Goal: Check status: Check status

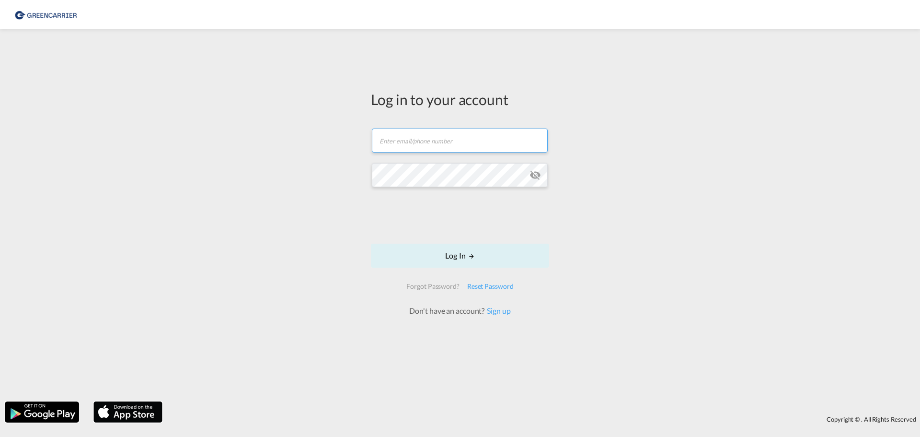
type input "[PERSON_NAME][EMAIL_ADDRESS][DOMAIN_NAME]"
click at [458, 237] on form "[PERSON_NAME][EMAIL_ADDRESS][DOMAIN_NAME] Email field is required Password fiel…" at bounding box center [460, 218] width 178 height 198
click at [460, 254] on button "Log In" at bounding box center [460, 256] width 178 height 24
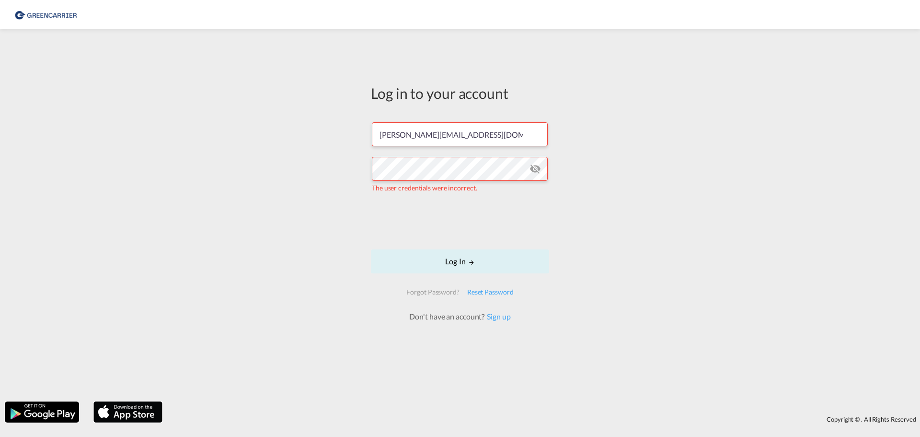
click at [532, 172] on md-icon "icon-eye-off" at bounding box center [536, 169] width 12 height 12
click at [462, 259] on button "Log In" at bounding box center [460, 261] width 178 height 24
click at [369, 174] on div "Log in to your account [PERSON_NAME][EMAIL_ADDRESS][DOMAIN_NAME] The user crede…" at bounding box center [460, 203] width 193 height 338
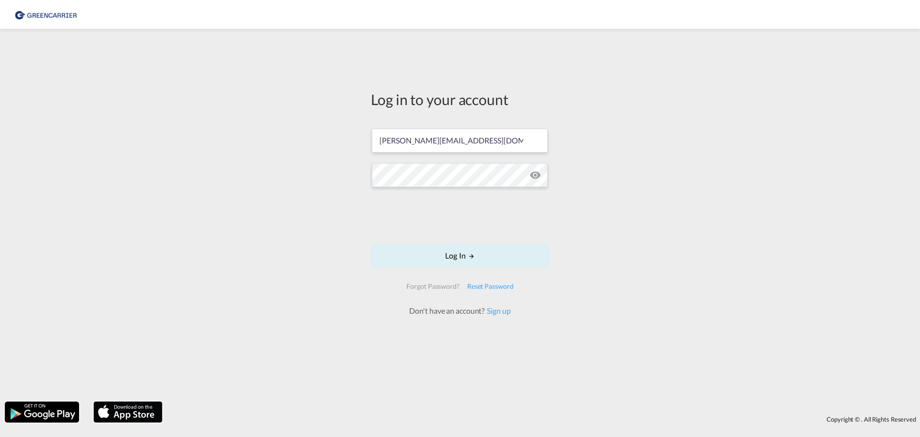
click at [680, 240] on div "Log in to your account [PERSON_NAME][EMAIL_ADDRESS][DOMAIN_NAME] Log In Forgot …" at bounding box center [460, 215] width 920 height 363
click at [464, 257] on button "Log In" at bounding box center [460, 256] width 178 height 24
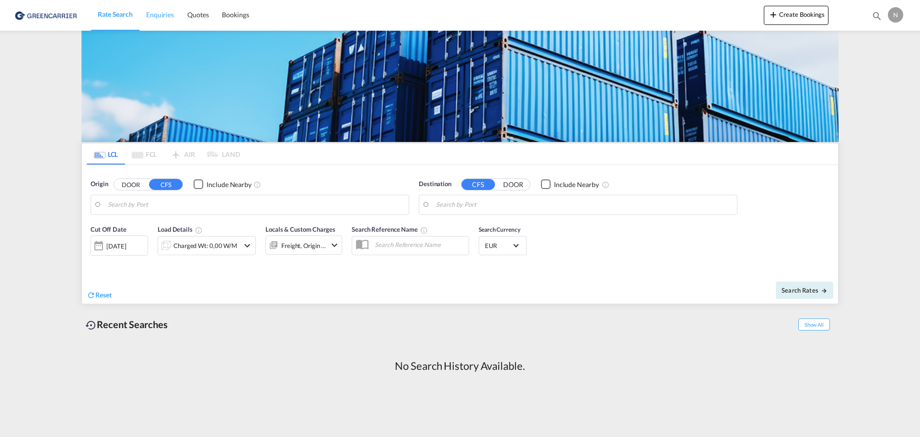
click at [158, 15] on span "Enquiries" at bounding box center [160, 15] width 28 height 8
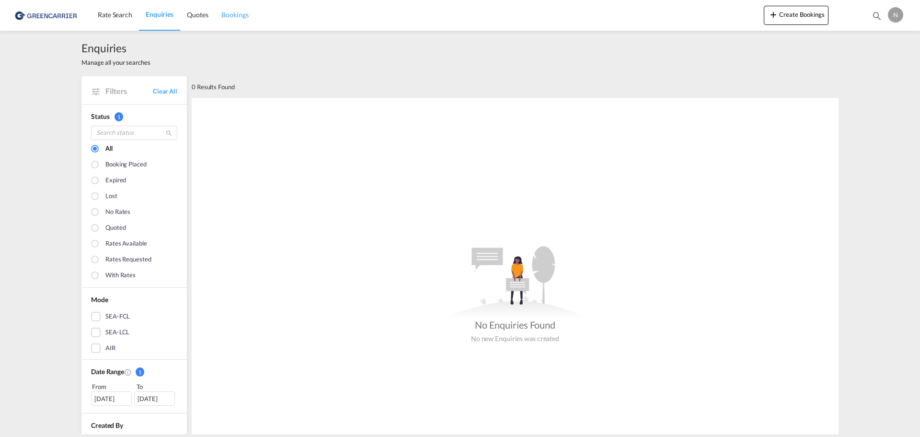
click at [244, 11] on span "Bookings" at bounding box center [234, 15] width 27 height 8
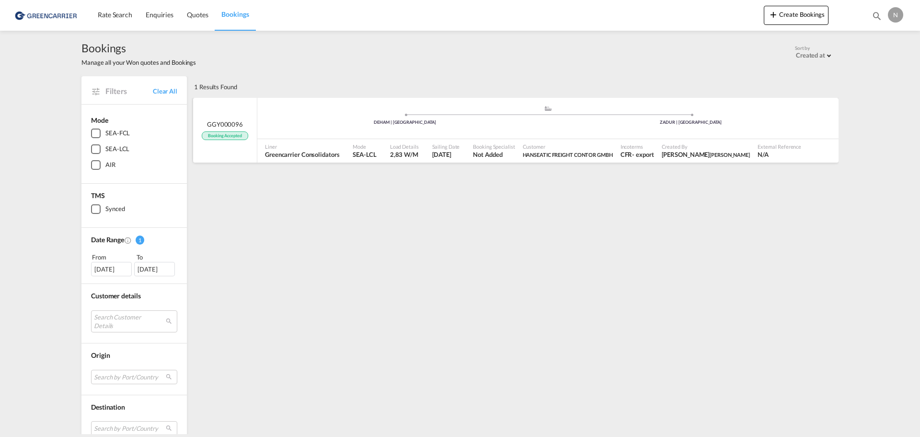
click at [221, 136] on span "Booking Accepted" at bounding box center [225, 135] width 46 height 9
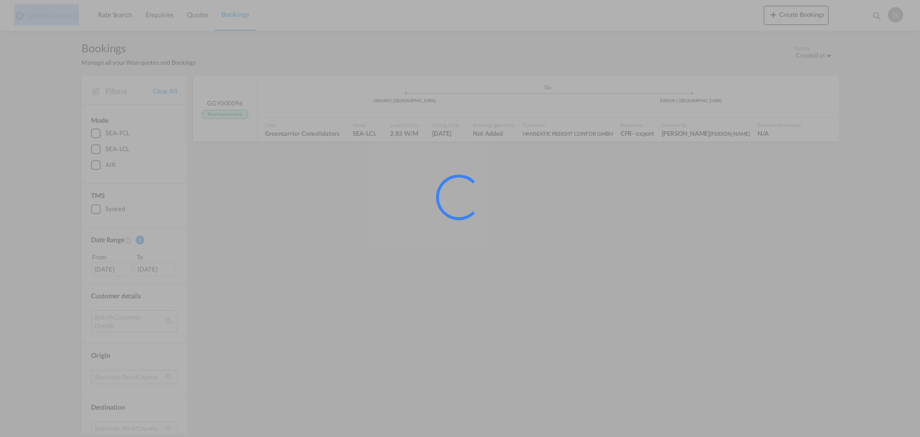
click at [221, 136] on div at bounding box center [460, 218] width 920 height 437
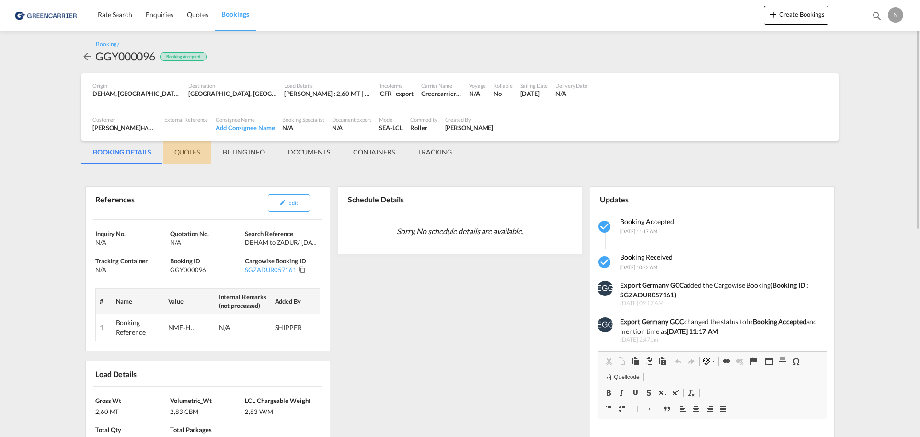
click at [188, 151] on md-tab-item "QUOTES" at bounding box center [187, 151] width 48 height 23
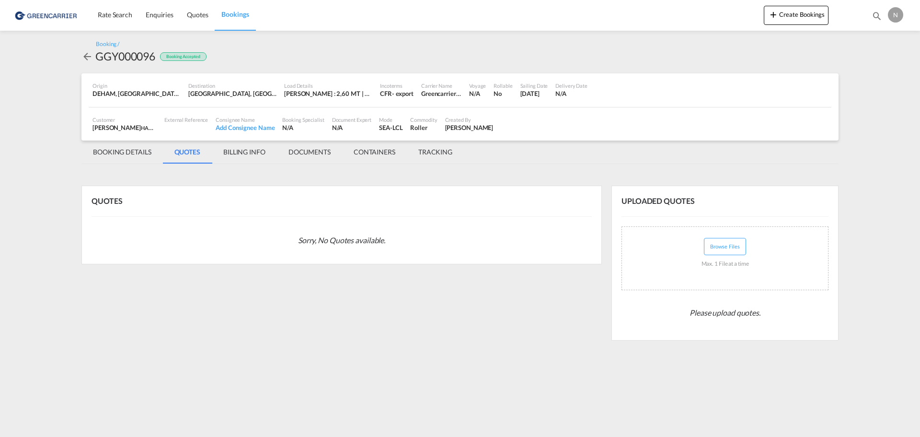
click at [253, 151] on md-tab-item "BILLING INFO" at bounding box center [244, 151] width 65 height 23
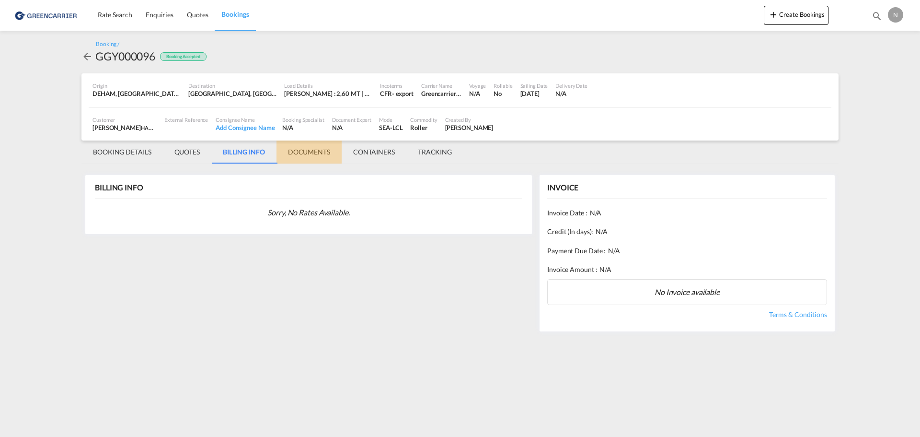
click at [307, 151] on md-tab-item "DOCUMENTS" at bounding box center [309, 151] width 65 height 23
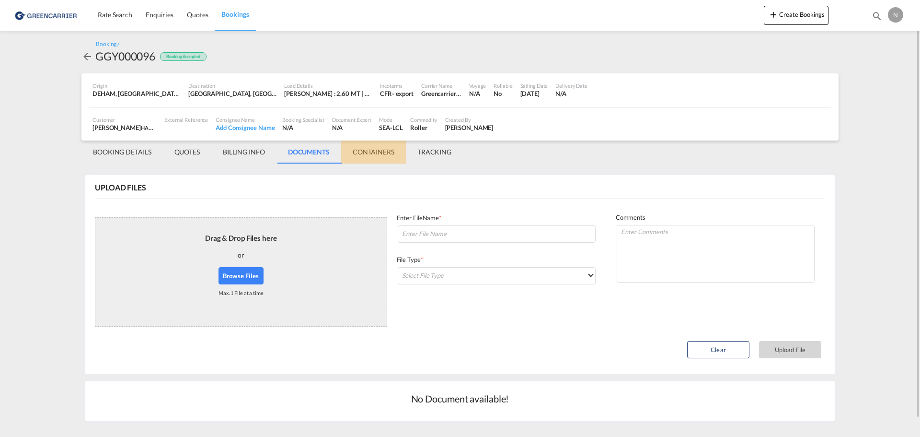
click at [383, 151] on md-tab-item "CONTAINERS" at bounding box center [373, 151] width 65 height 23
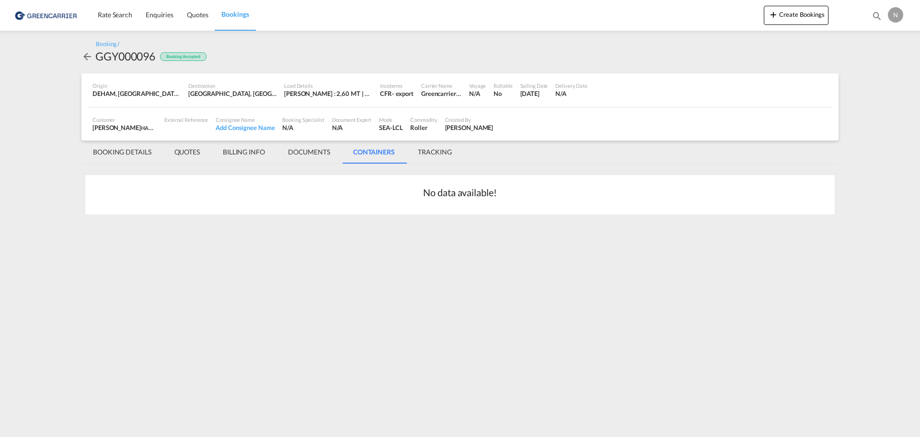
click at [432, 151] on md-tab-item "TRACKING" at bounding box center [435, 151] width 57 height 23
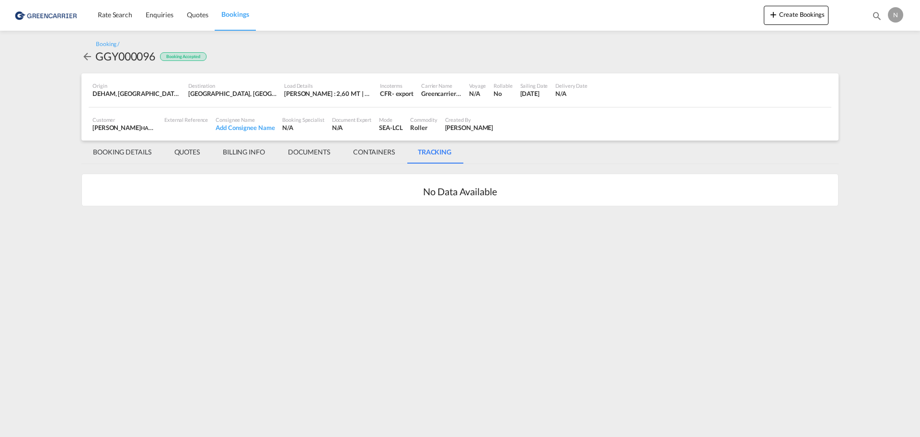
click at [126, 151] on md-tab-item "BOOKING DETAILS" at bounding box center [123, 151] width 82 height 23
